Goal: Use online tool/utility: Utilize a website feature to perform a specific function

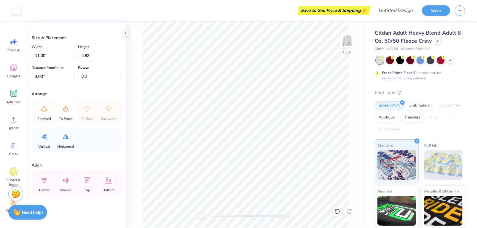
scroll to position [4, 0]
type input "10.81"
type input "4.61"
type input "3.09"
click at [335, 211] on icon at bounding box center [337, 211] width 6 height 6
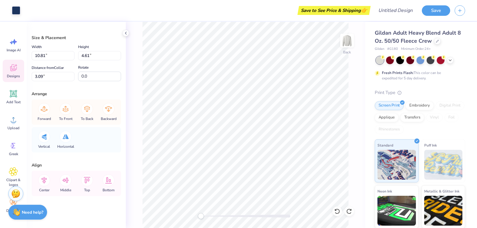
click at [11, 74] on span "Designs" at bounding box center [13, 76] width 13 height 5
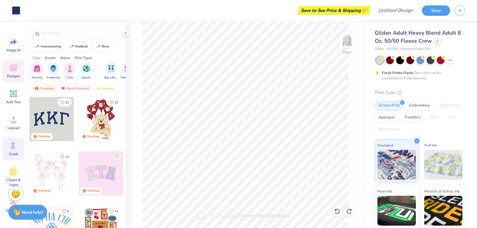
click at [21, 150] on div "Greek" at bounding box center [13, 148] width 21 height 22
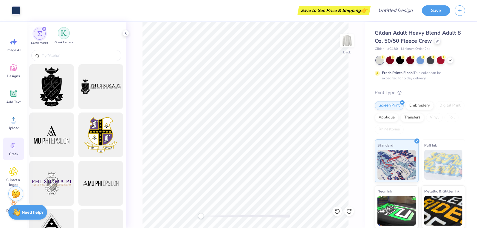
click at [62, 34] on img "filter for Greek Letters" at bounding box center [64, 33] width 6 height 6
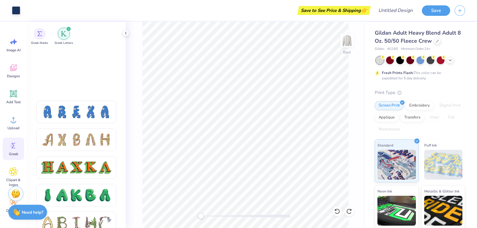
scroll to position [644, 0]
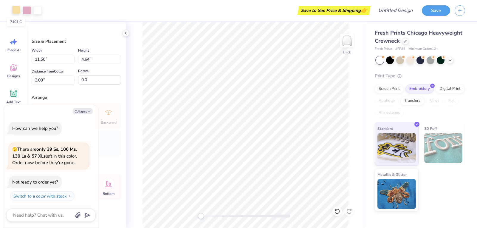
click at [15, 9] on div at bounding box center [16, 10] width 8 height 8
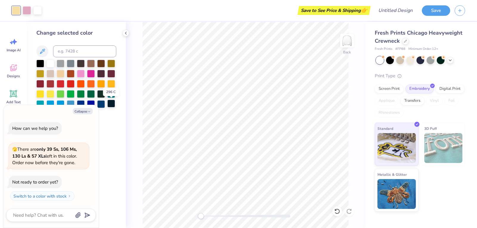
click at [110, 104] on div at bounding box center [111, 104] width 8 height 8
click at [87, 111] on button "Collapse" at bounding box center [83, 111] width 20 height 6
type textarea "x"
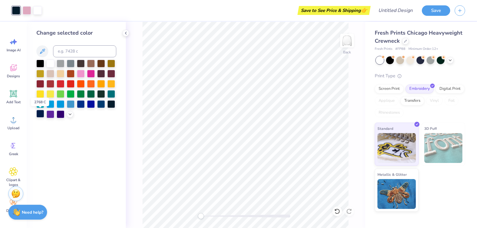
click at [38, 112] on div at bounding box center [40, 114] width 8 height 8
click at [27, 12] on div at bounding box center [27, 10] width 8 height 8
click at [53, 63] on div at bounding box center [50, 63] width 8 height 8
click at [337, 211] on icon at bounding box center [337, 211] width 6 height 6
click at [21, 12] on div at bounding box center [27, 10] width 30 height 8
